Goal: Obtain resource: Download file/media

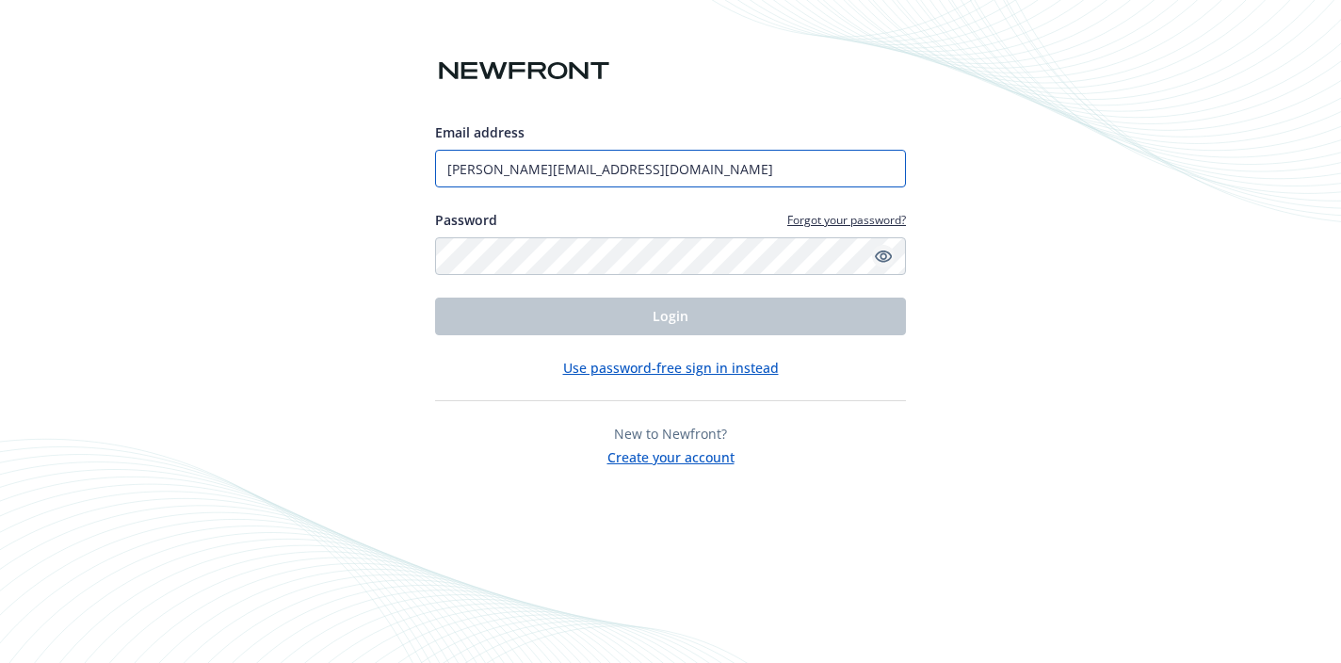
type input "[PERSON_NAME][EMAIL_ADDRESS][DOMAIN_NAME]"
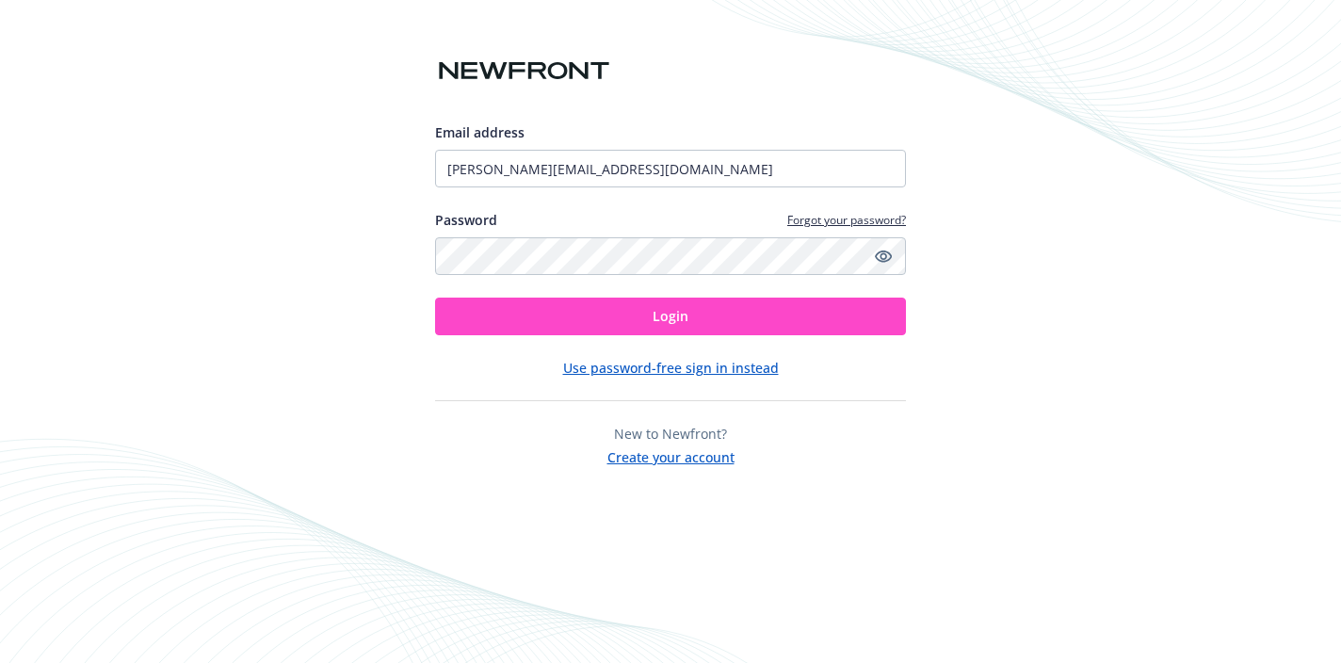
click at [789, 326] on button "Login" at bounding box center [670, 316] width 471 height 38
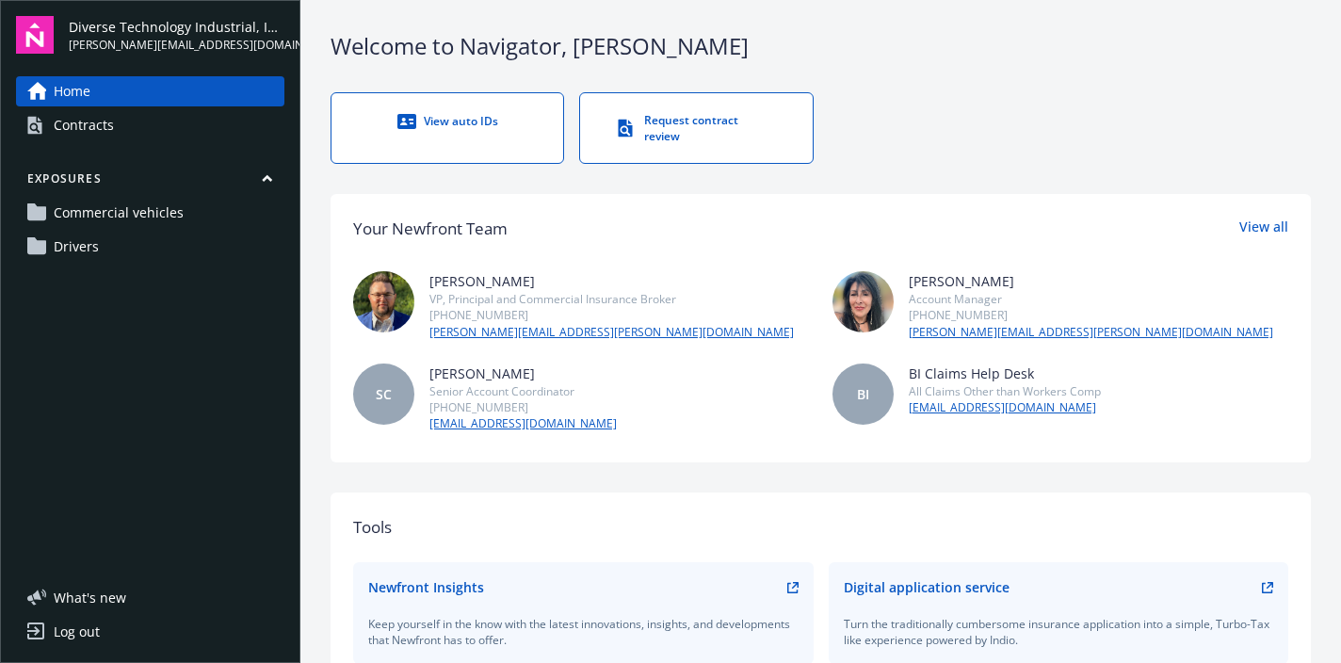
click at [81, 252] on span "Drivers" at bounding box center [76, 247] width 45 height 30
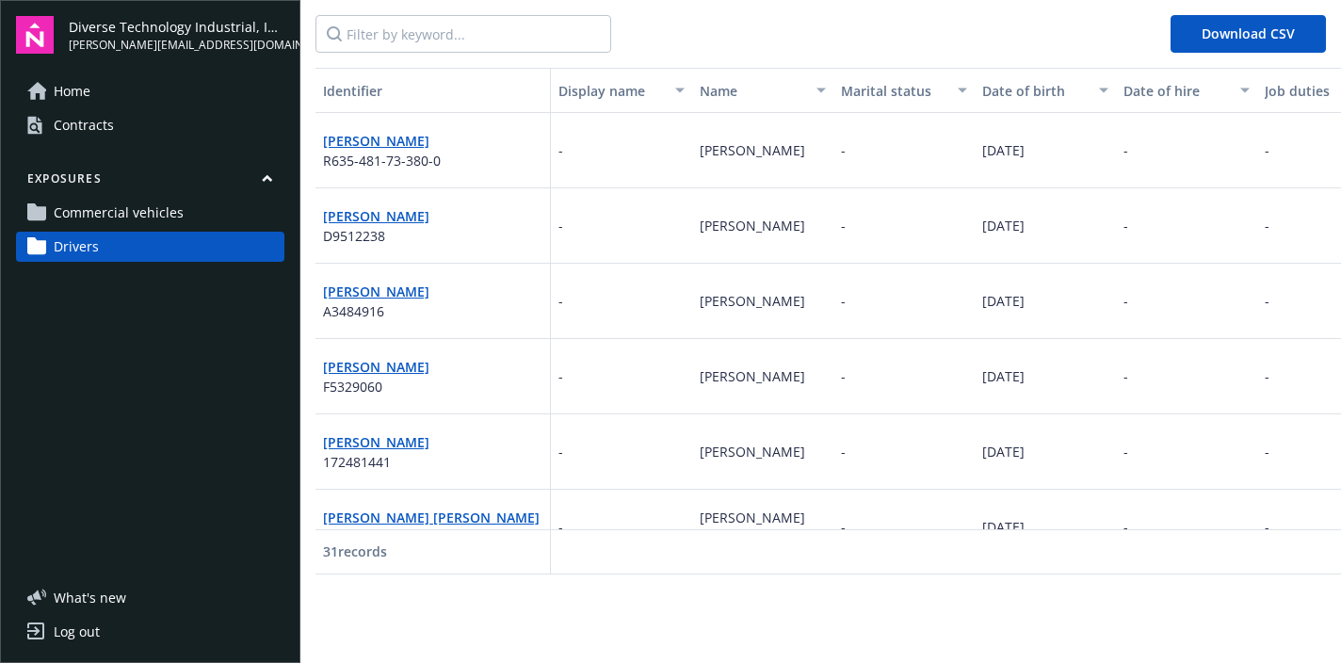
click at [1174, 140] on div "-" at bounding box center [1186, 150] width 141 height 75
click at [349, 560] on div "31 records" at bounding box center [432, 551] width 235 height 45
click at [978, 290] on div "05/29/1972" at bounding box center [1044, 301] width 141 height 75
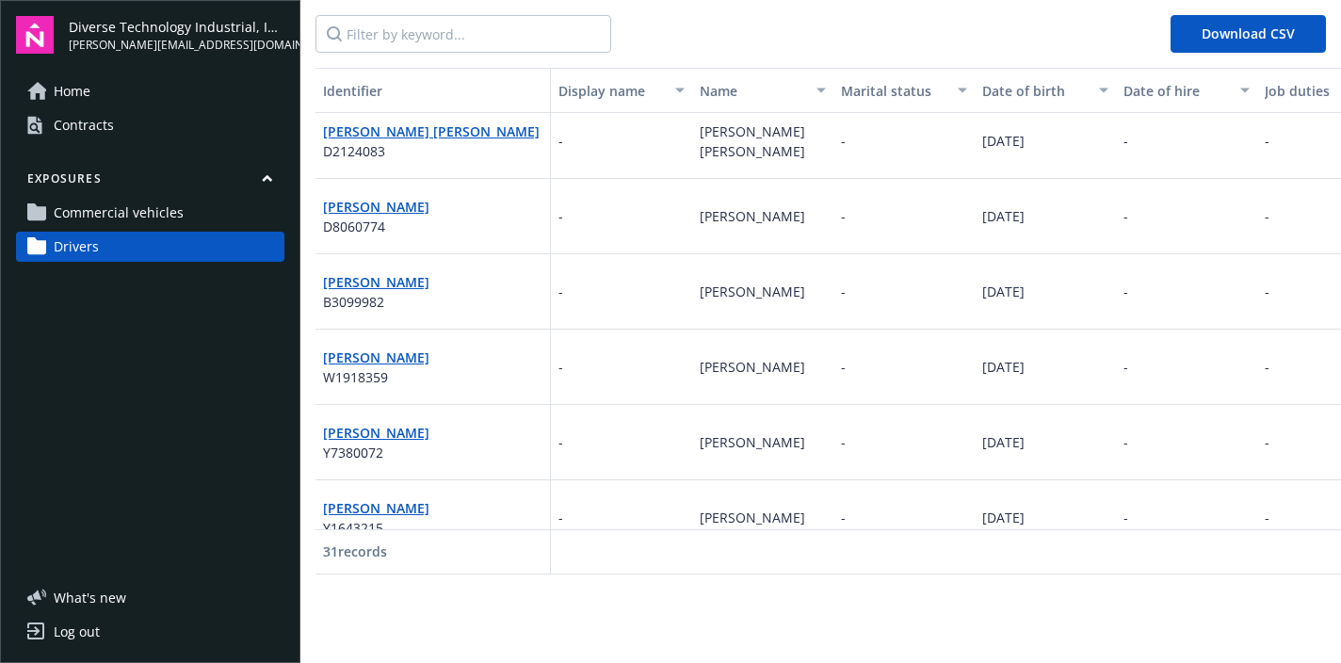
scroll to position [389, 0]
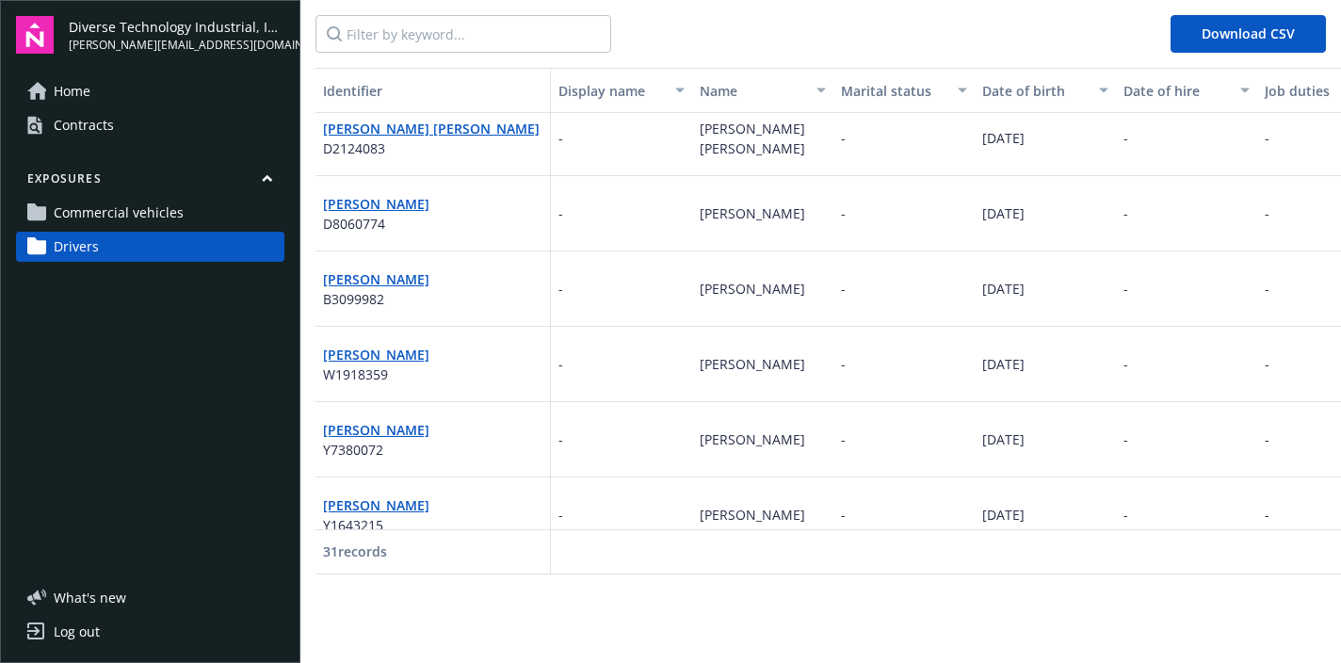
click at [855, 217] on div "-" at bounding box center [903, 213] width 141 height 75
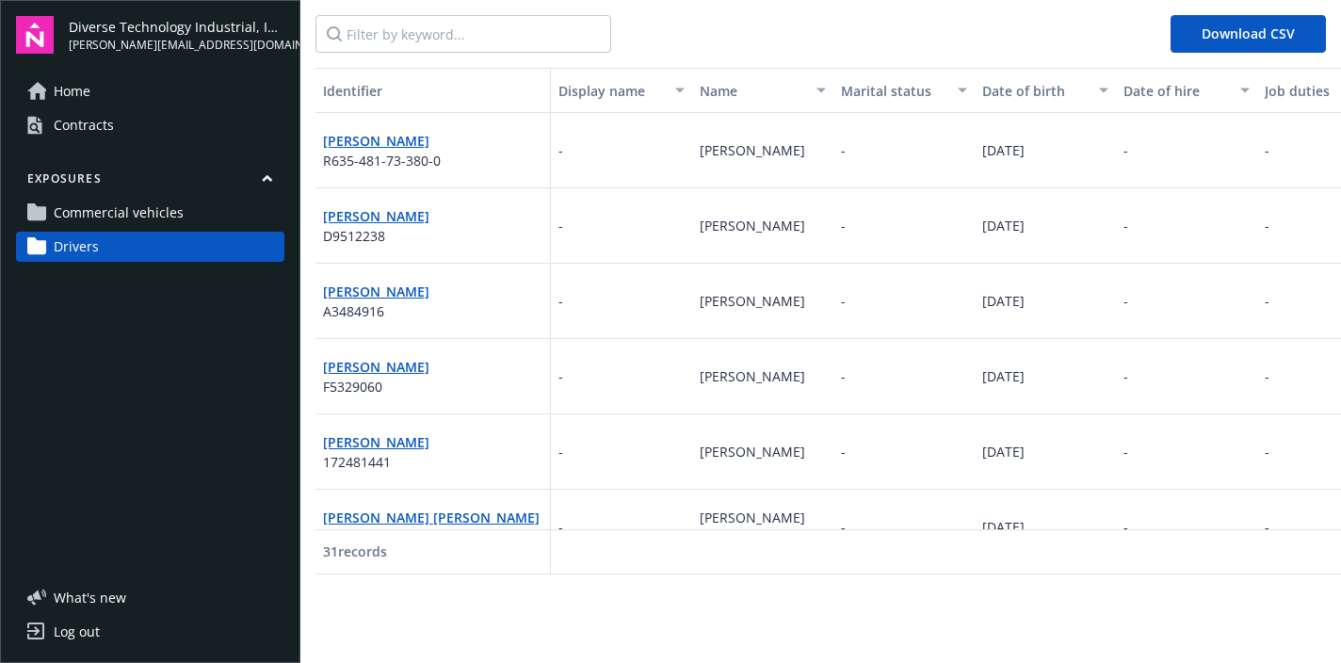
scroll to position [0, 0]
click at [1256, 35] on span "Download CSV" at bounding box center [1247, 33] width 93 height 18
